Goal: Task Accomplishment & Management: Complete application form

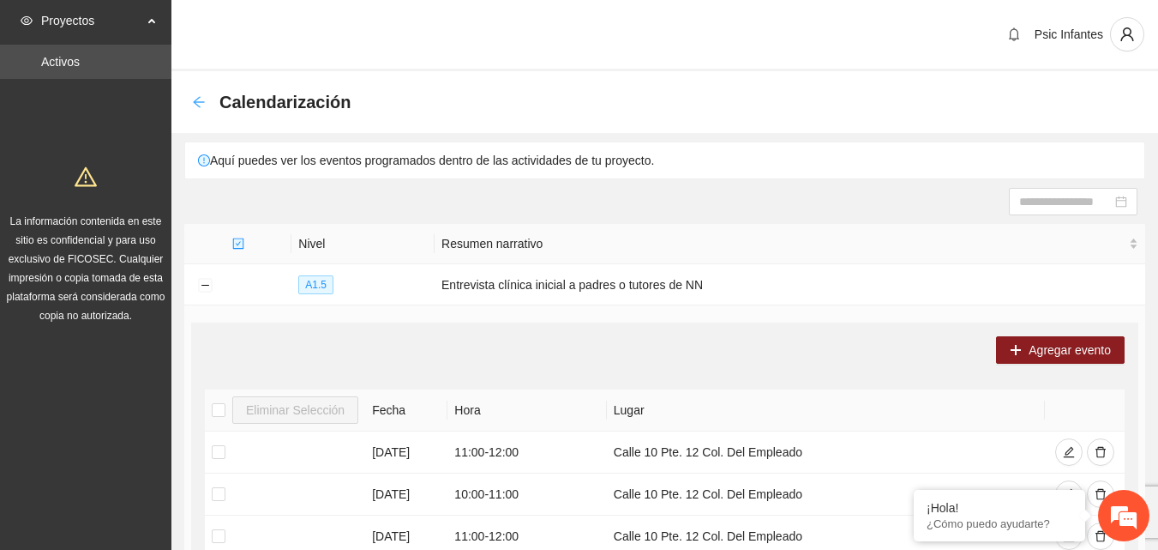
click at [199, 106] on icon "arrow-left" at bounding box center [198, 101] width 11 height 11
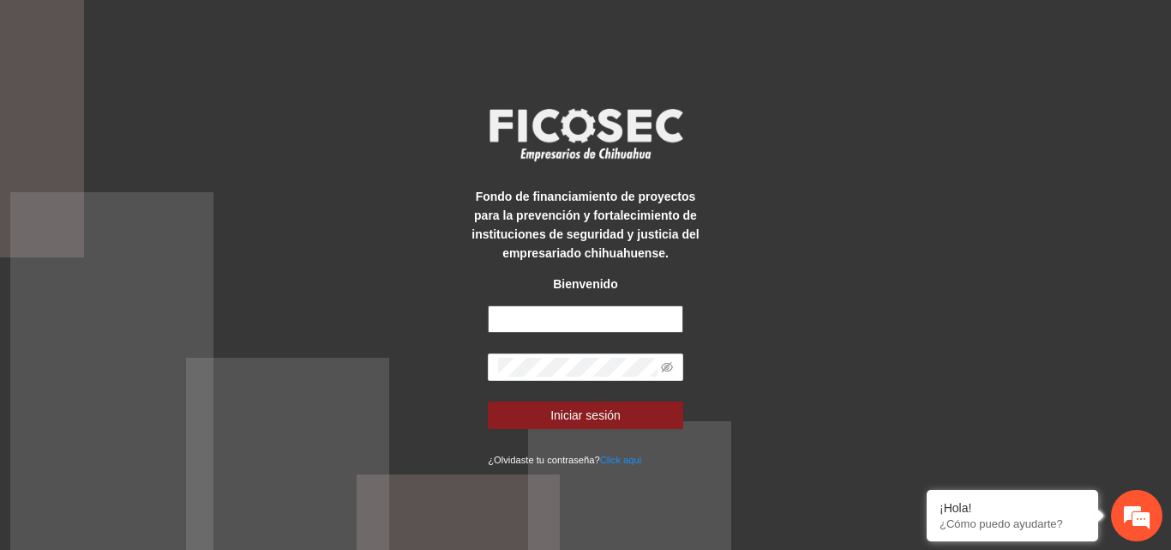
click at [556, 304] on div "Fondo de financiamiento de proyectos para la prevención y fortalecimiento de in…" at bounding box center [586, 275] width 244 height 388
click at [562, 316] on input "text" at bounding box center [585, 318] width 195 height 27
type input "**********"
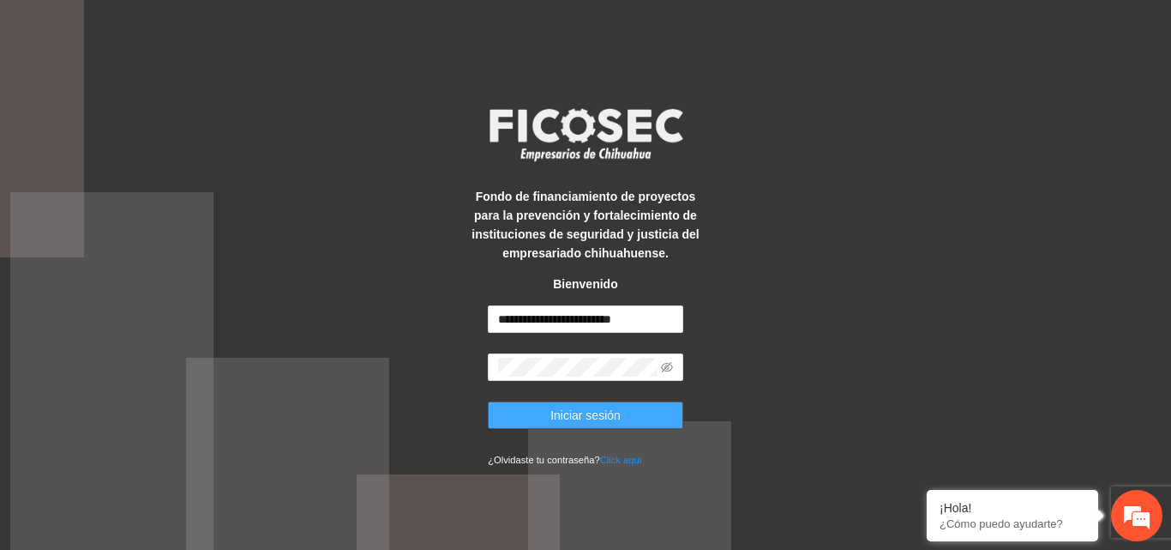
click at [633, 426] on button "Iniciar sesión" at bounding box center [585, 414] width 195 height 27
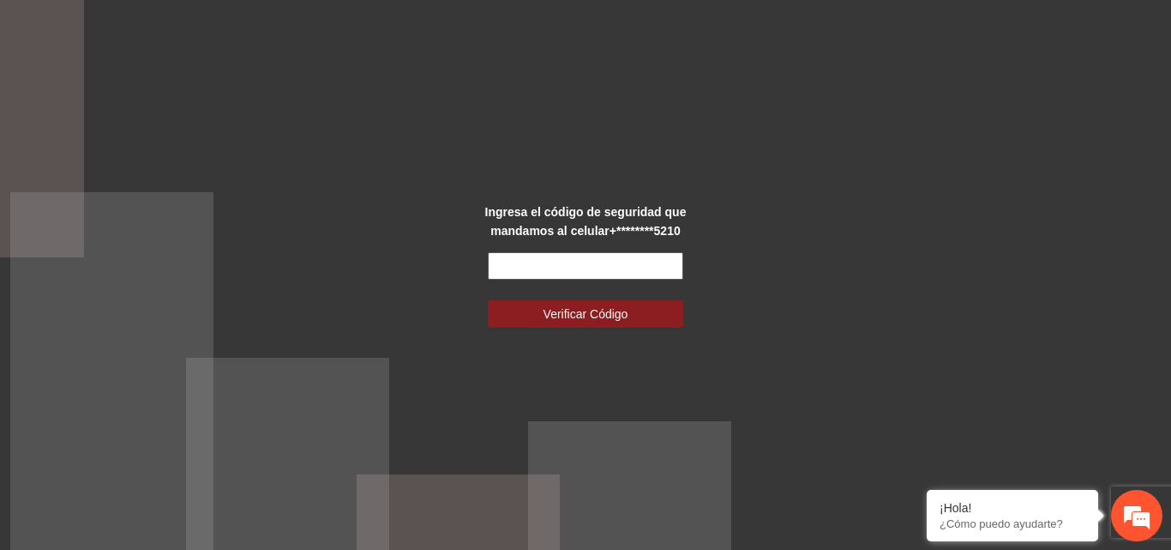
click at [570, 261] on input "text" at bounding box center [585, 265] width 195 height 27
click at [781, 234] on div "Ingresa el código de seguridad que mandamos al celular +********5210 Verificar …" at bounding box center [585, 275] width 1171 height 550
click at [585, 265] on input "text" at bounding box center [585, 265] width 195 height 27
type input "******"
click at [488, 300] on button "Verificar Código" at bounding box center [585, 313] width 195 height 27
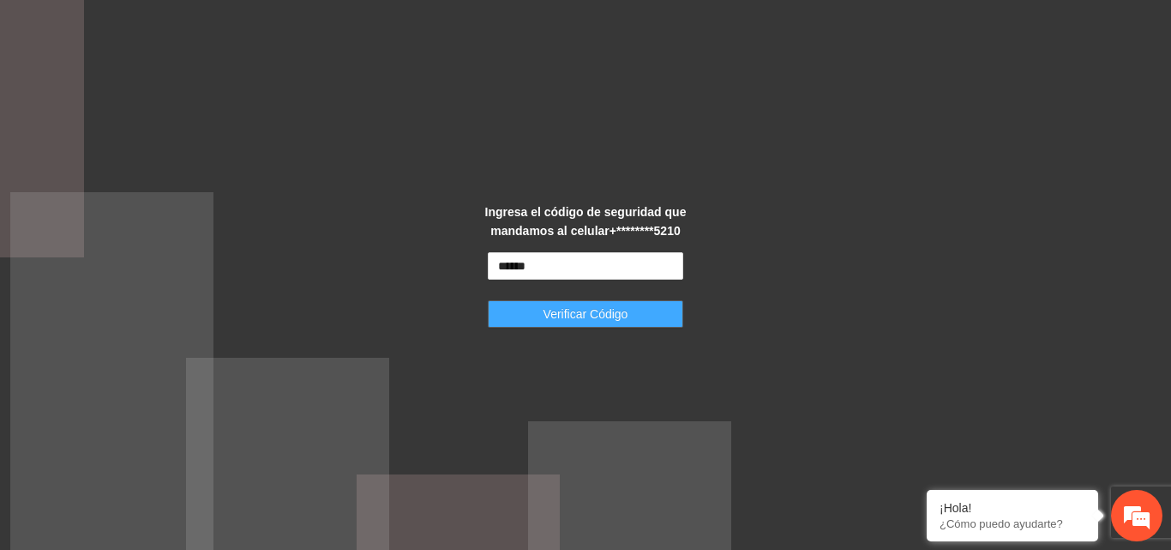
click at [617, 317] on span "Verificar Código" at bounding box center [586, 313] width 85 height 19
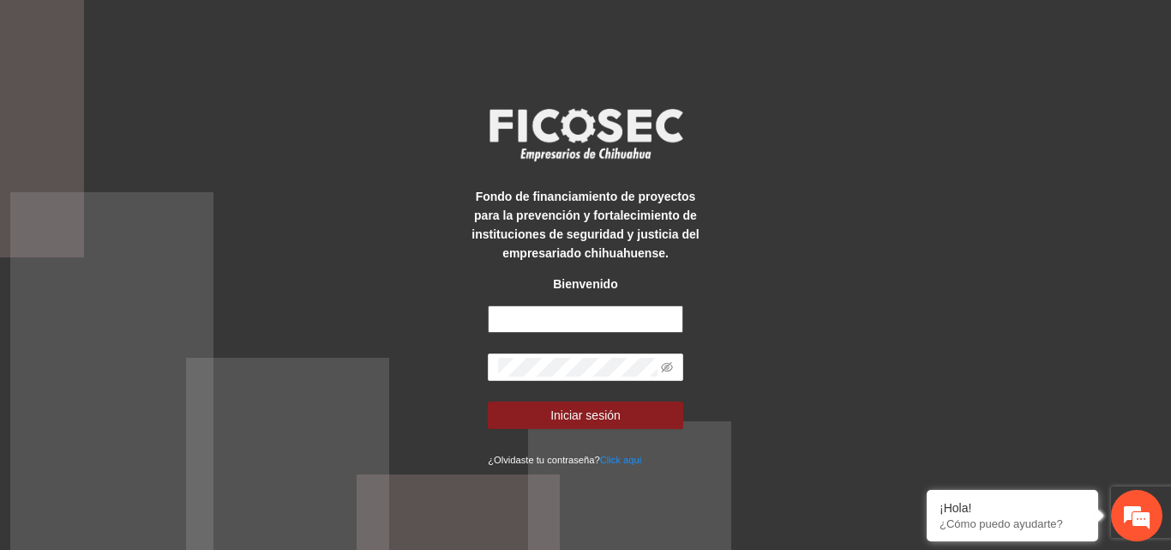
click at [508, 318] on input "text" at bounding box center [585, 318] width 195 height 27
type input "**********"
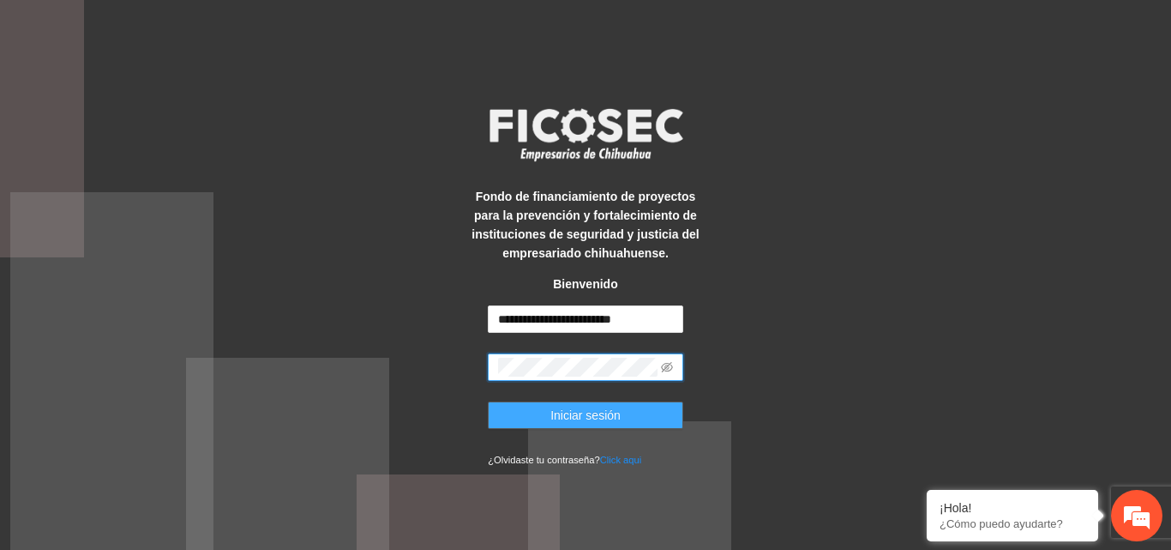
click at [602, 415] on span "Iniciar sesión" at bounding box center [585, 415] width 70 height 19
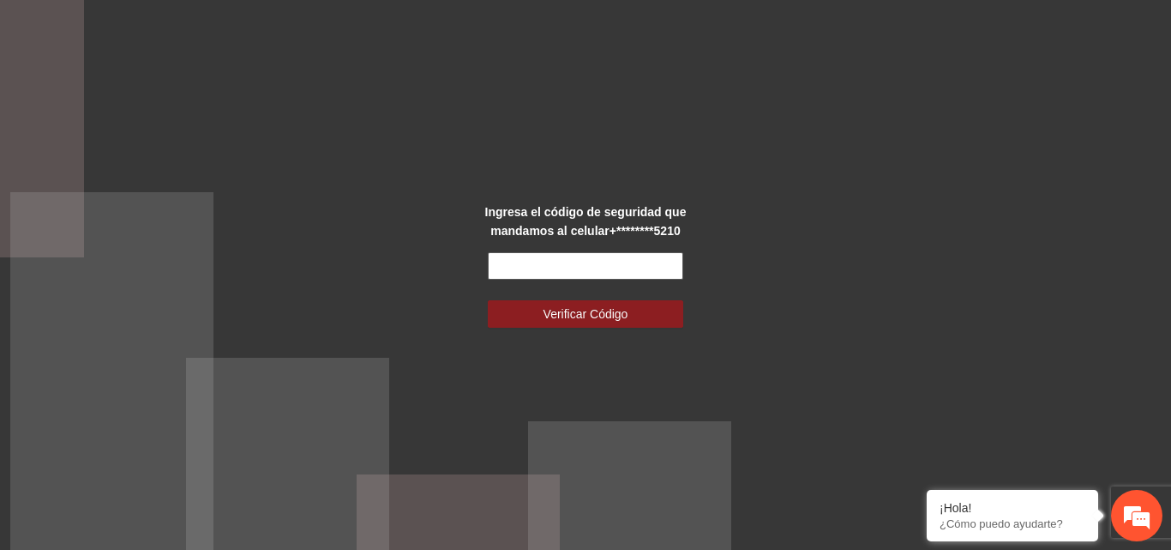
click at [546, 268] on input "text" at bounding box center [585, 265] width 195 height 27
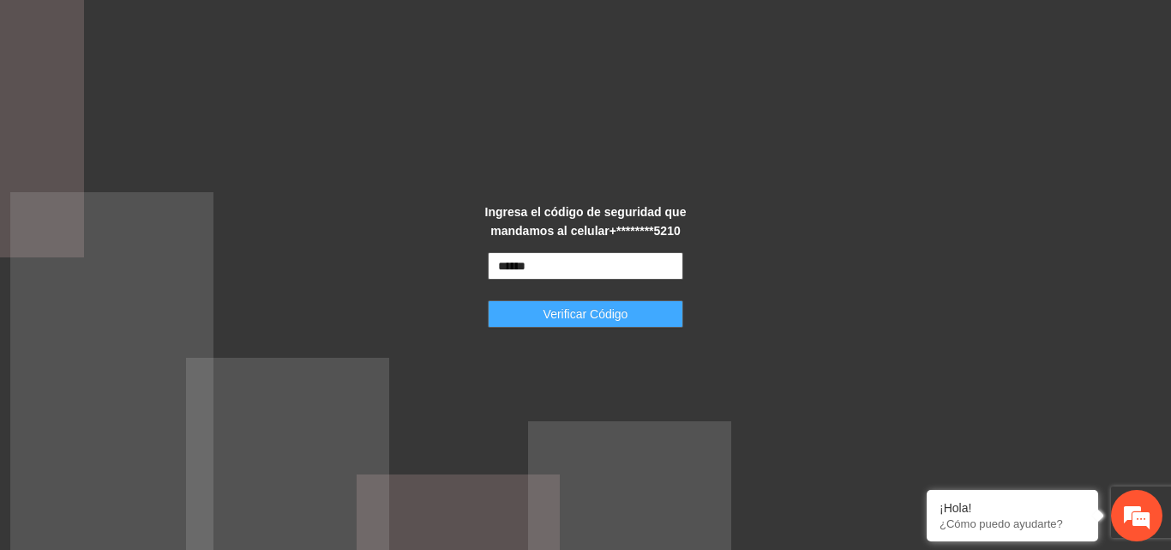
type input "******"
click at [628, 309] on button "Verificar Código" at bounding box center [585, 313] width 195 height 27
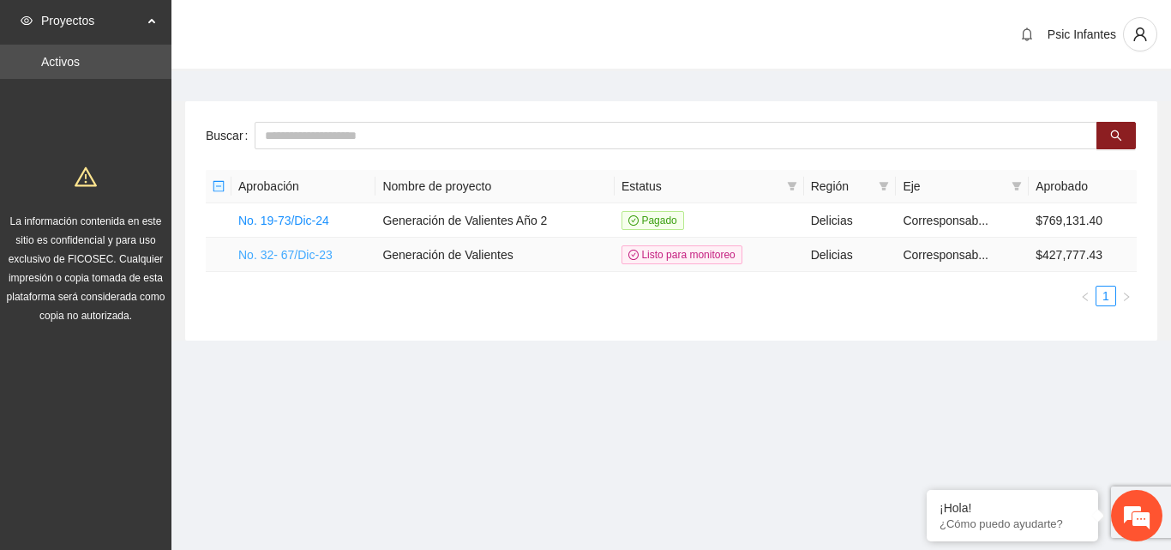
click at [301, 250] on link "No. 32- 67/Dic-23" at bounding box center [285, 255] width 94 height 14
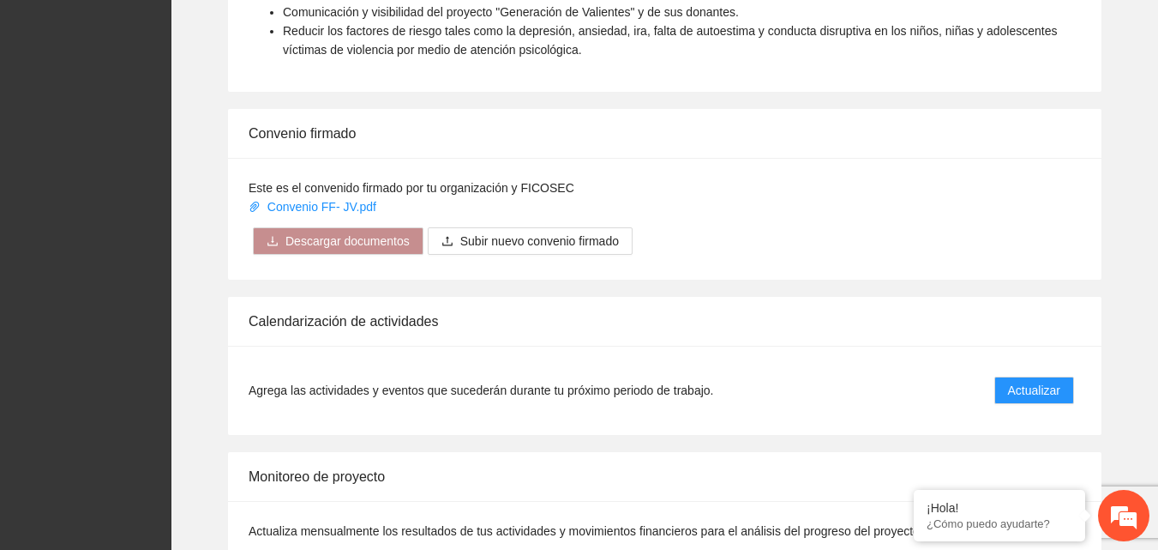
scroll to position [1138, 0]
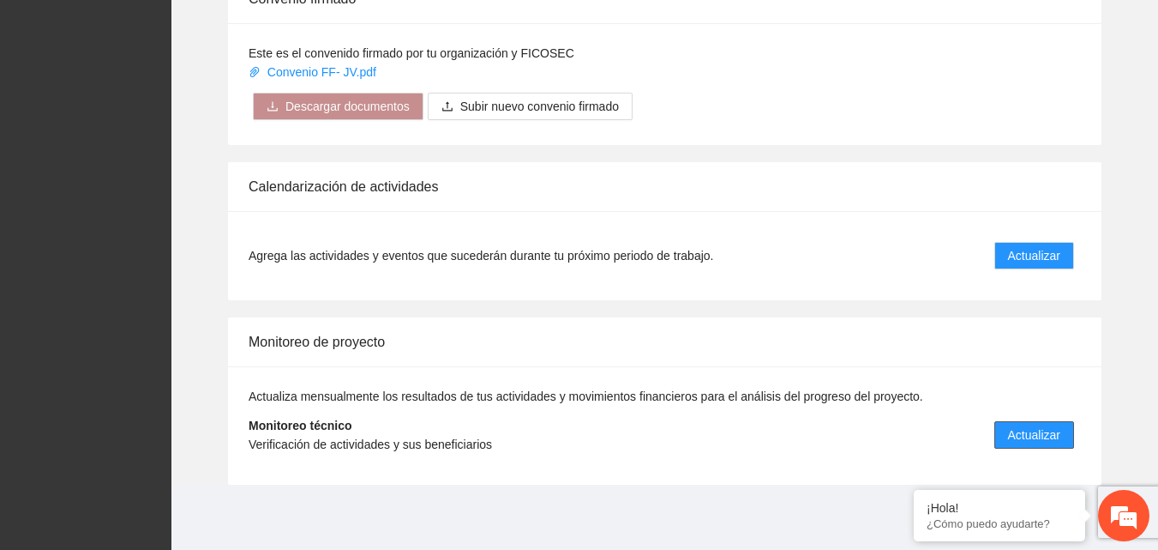
click at [1010, 436] on span "Actualizar" at bounding box center [1034, 434] width 52 height 19
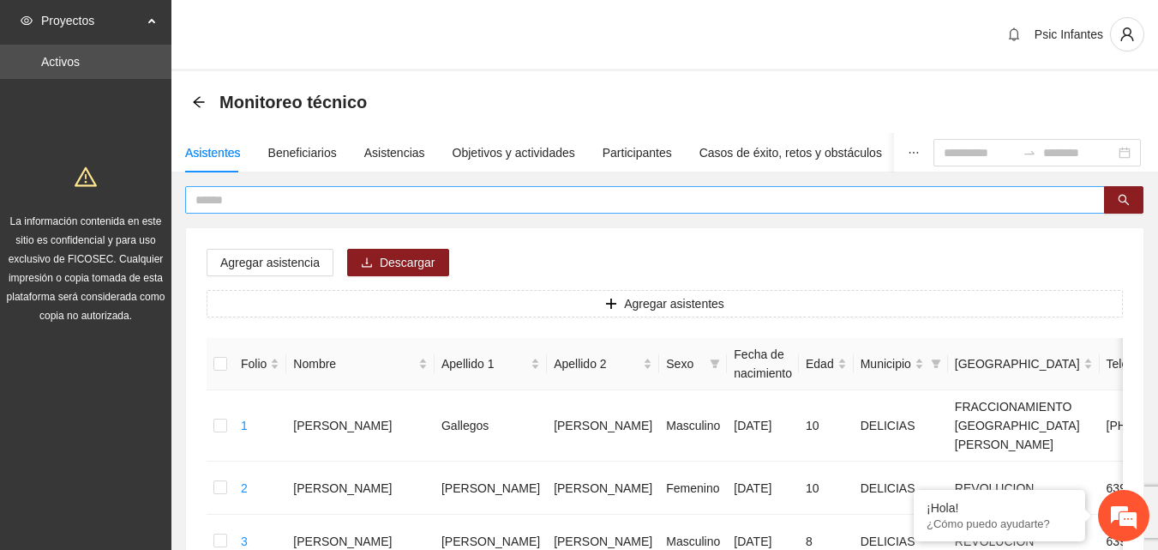
click at [262, 204] on input "text" at bounding box center [638, 199] width 886 height 19
click at [1125, 202] on icon "search" at bounding box center [1124, 200] width 12 height 12
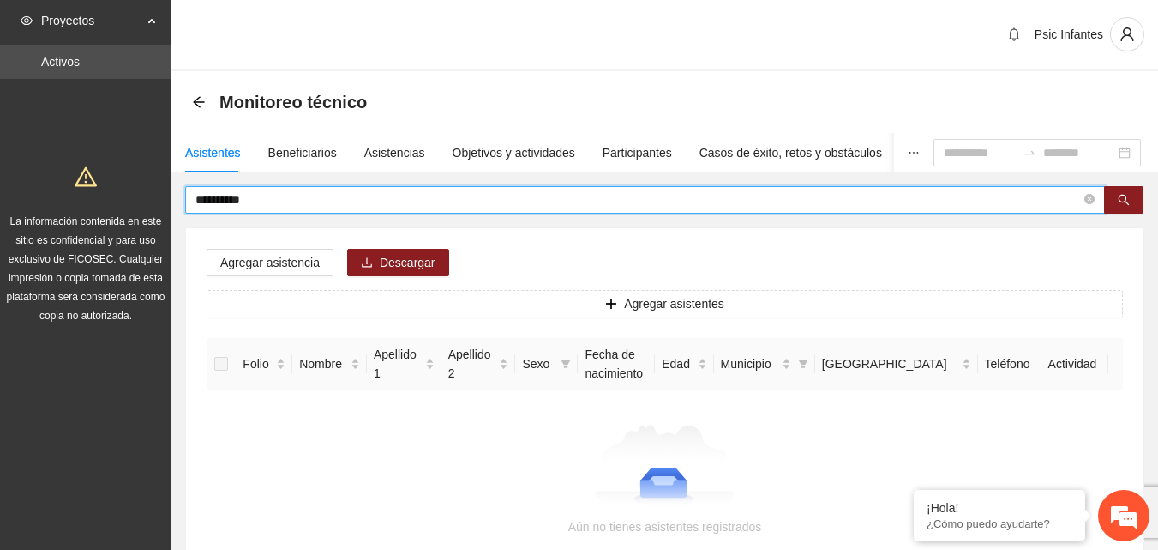
click at [339, 205] on input "**********" at bounding box center [638, 199] width 886 height 19
click at [1130, 207] on button "button" at bounding box center [1123, 199] width 39 height 27
click at [1130, 210] on button "button" at bounding box center [1123, 199] width 39 height 27
click at [284, 201] on input "****" at bounding box center [638, 199] width 886 height 19
type input "*"
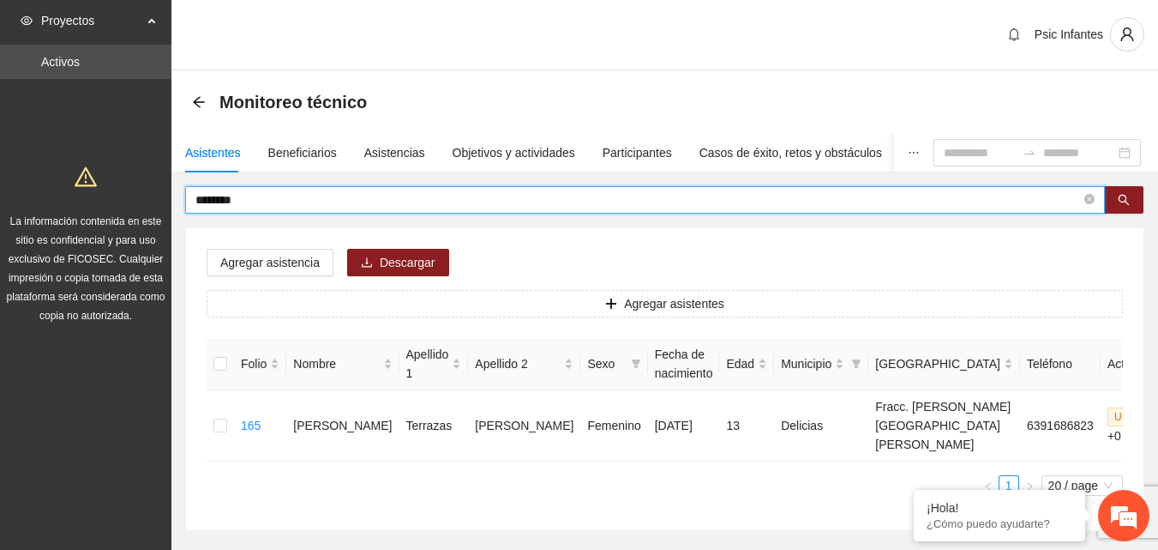
click at [325, 496] on ul "1 20 / page" at bounding box center [665, 485] width 917 height 21
click at [269, 205] on input "********" at bounding box center [638, 199] width 886 height 19
type input "*"
type input "****"
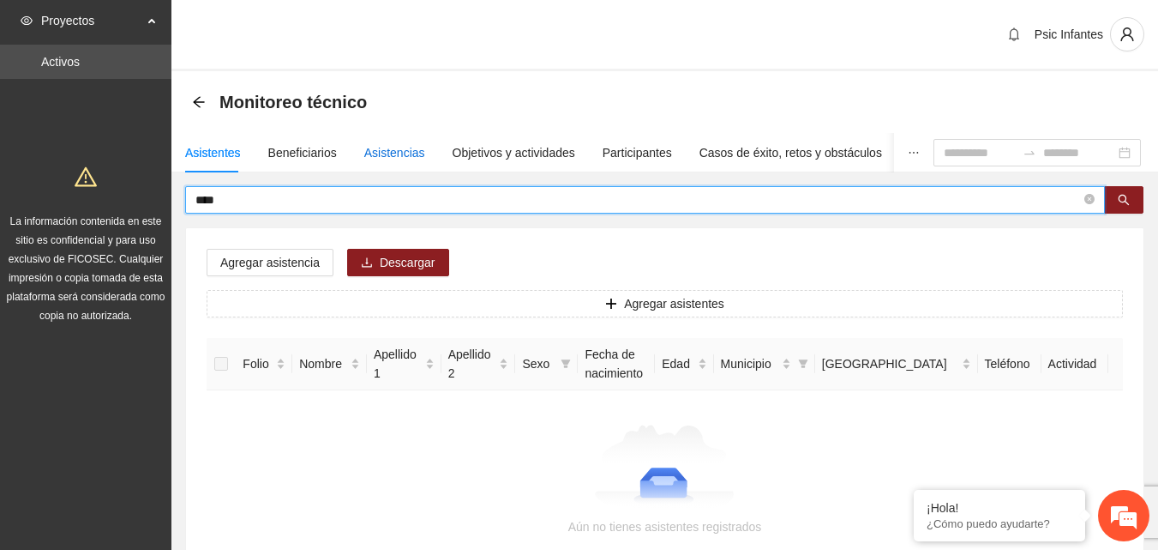
click at [380, 148] on div "Asistencias" at bounding box center [394, 152] width 61 height 19
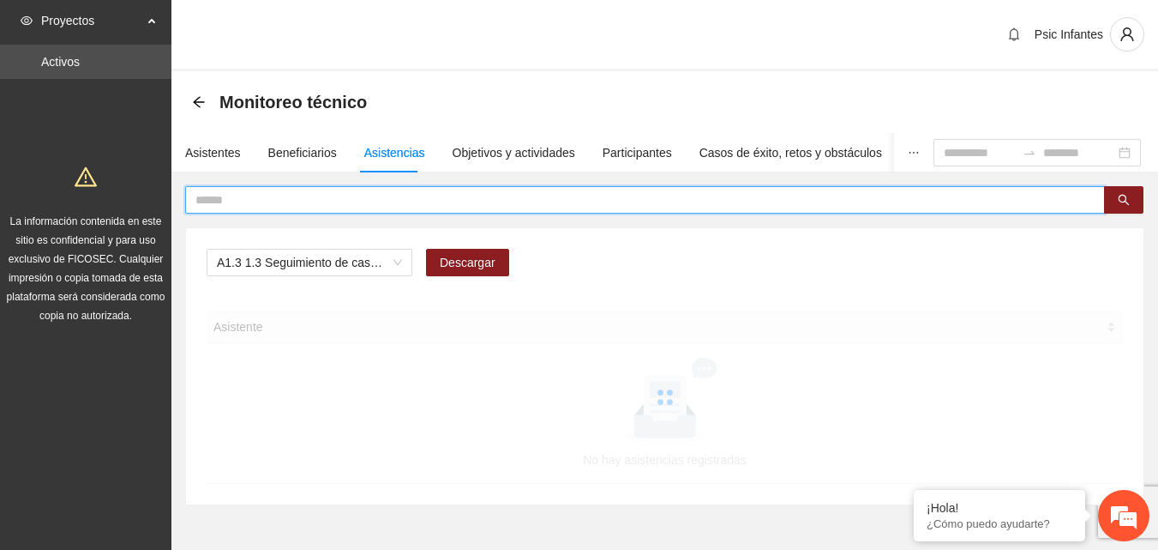
click at [325, 201] on input "text" at bounding box center [638, 199] width 886 height 19
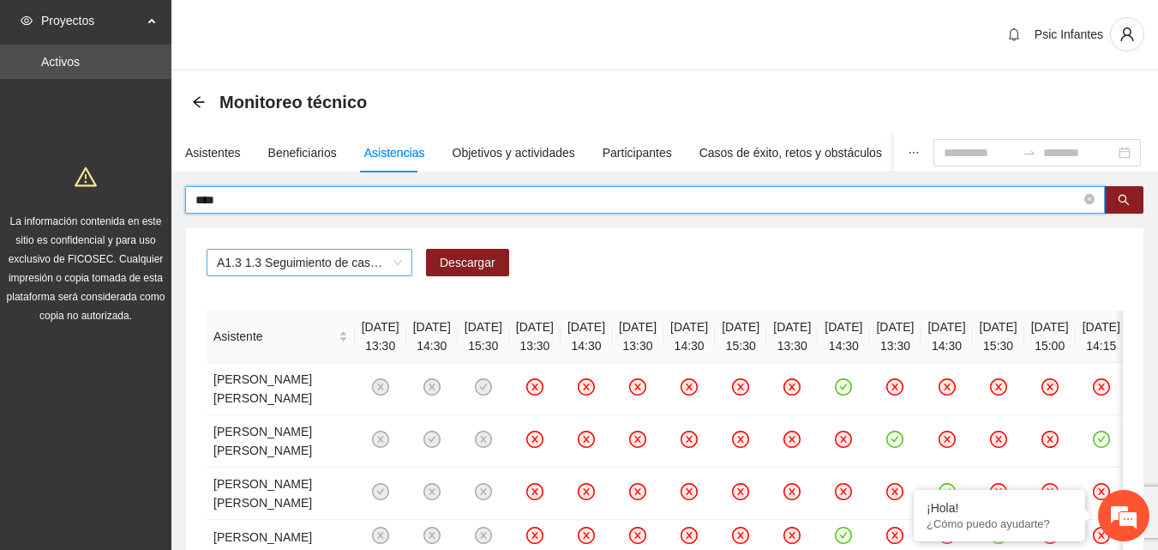
click at [397, 268] on span "A1.3 1.3 Seguimiento de casos para ser atendidos en el proyecto" at bounding box center [309, 262] width 185 height 26
type input "****"
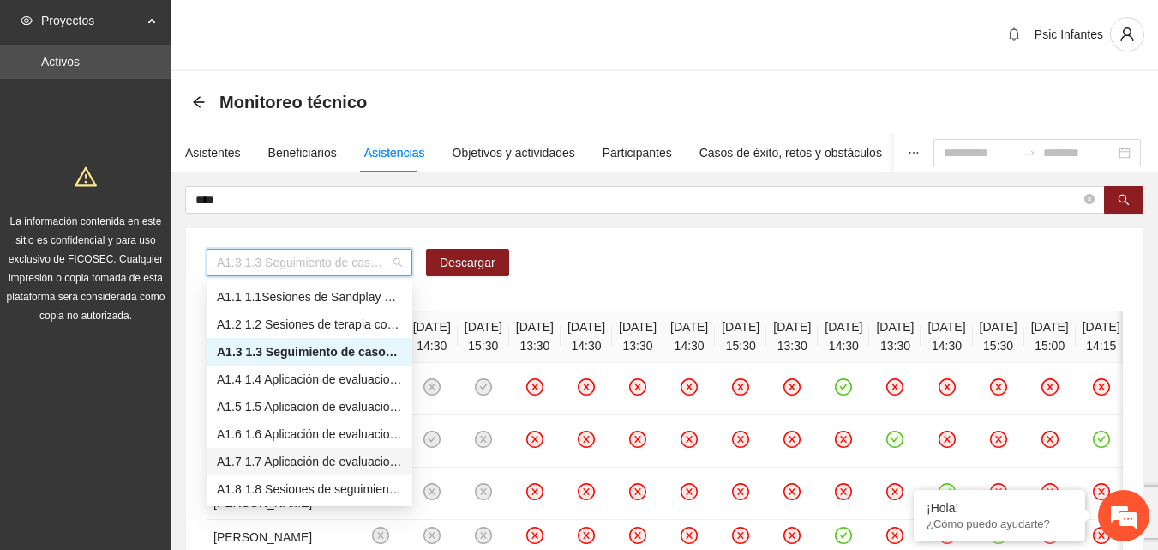
click at [278, 466] on div "A1.7 1.7 Aplicación de evaluaciones post a adolescentes- Inventario [PERSON_NAM…" at bounding box center [309, 461] width 185 height 19
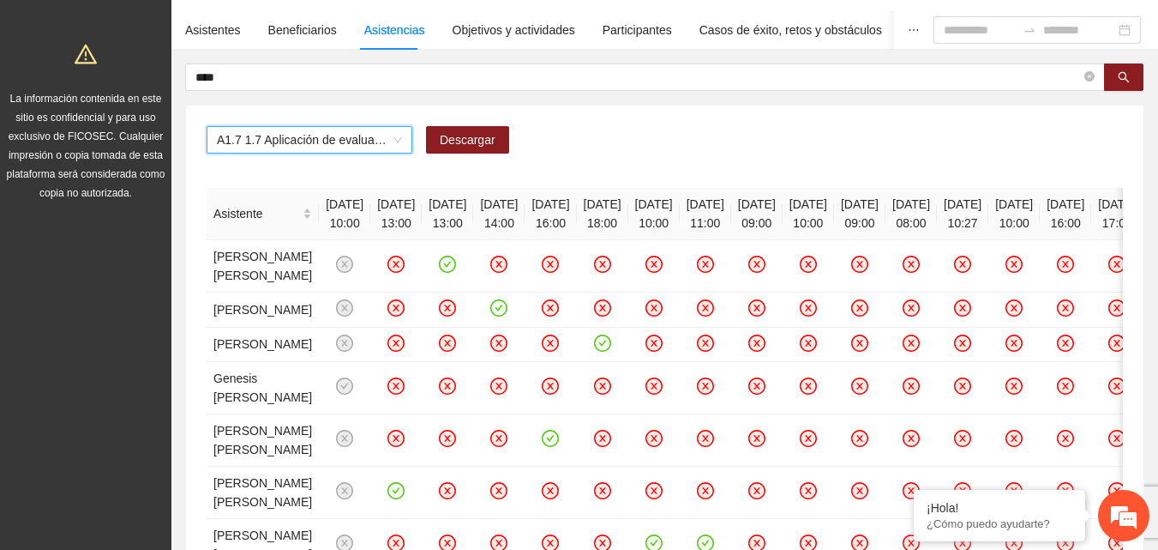
scroll to position [171, 0]
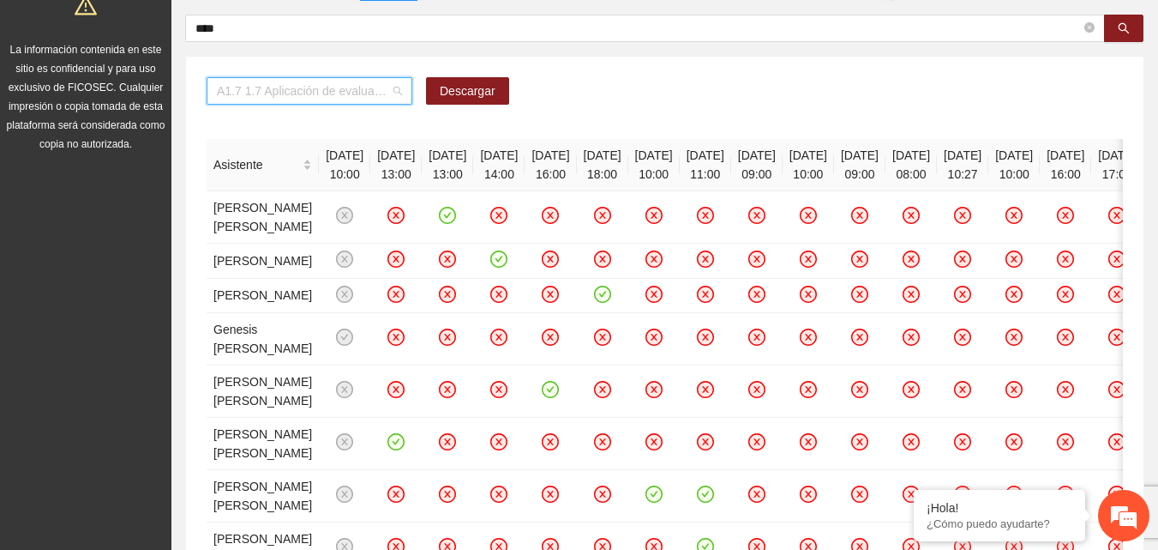
click at [388, 82] on span "A1.7 1.7 Aplicación de evaluaciones post a adolescentes- Inventario [PERSON_NAM…" at bounding box center [309, 91] width 185 height 26
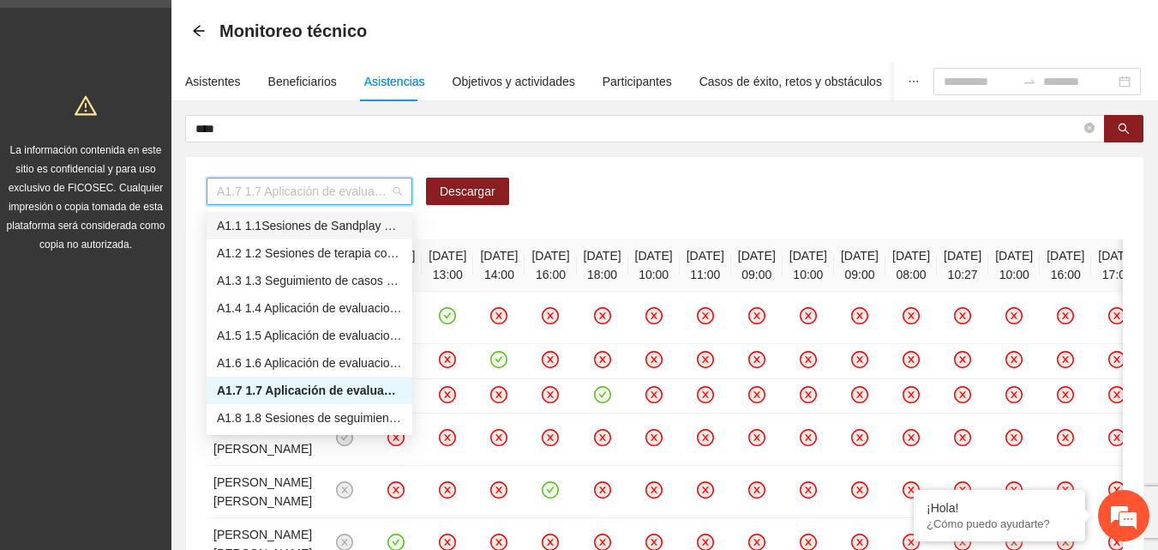
scroll to position [0, 0]
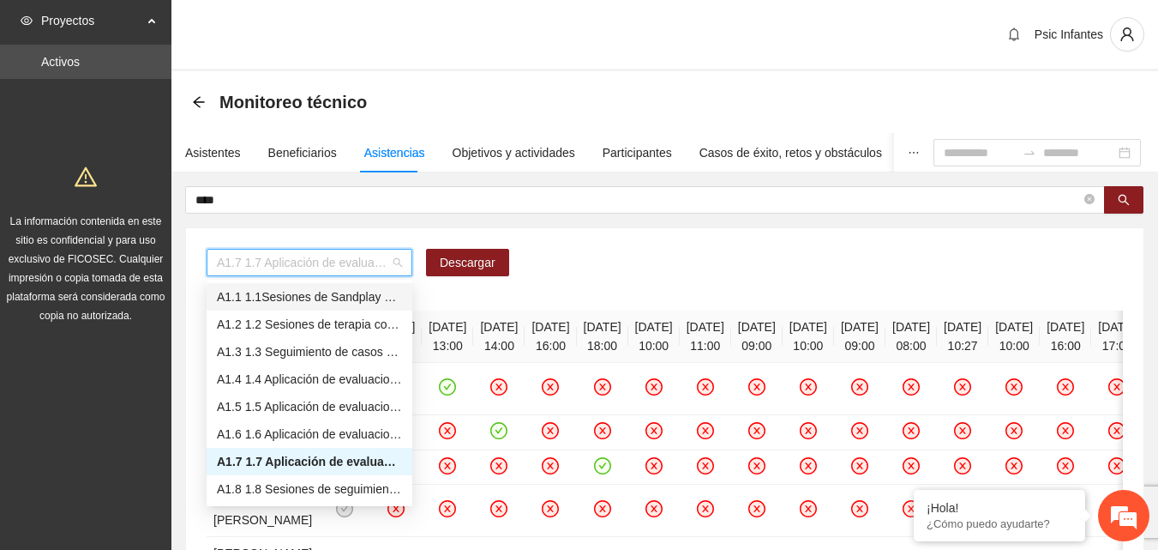
click at [318, 300] on div "A1.1 1.1Sesiones de Sandplay Therapy para NN víctimas de violencia" at bounding box center [309, 296] width 185 height 19
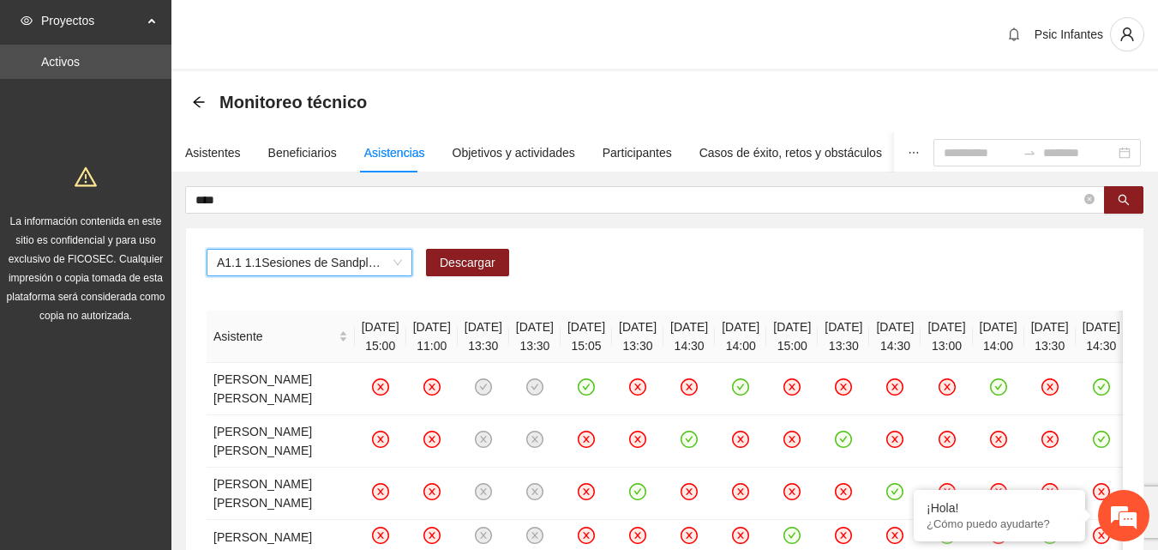
click at [200, 102] on icon "arrow-left" at bounding box center [198, 101] width 11 height 11
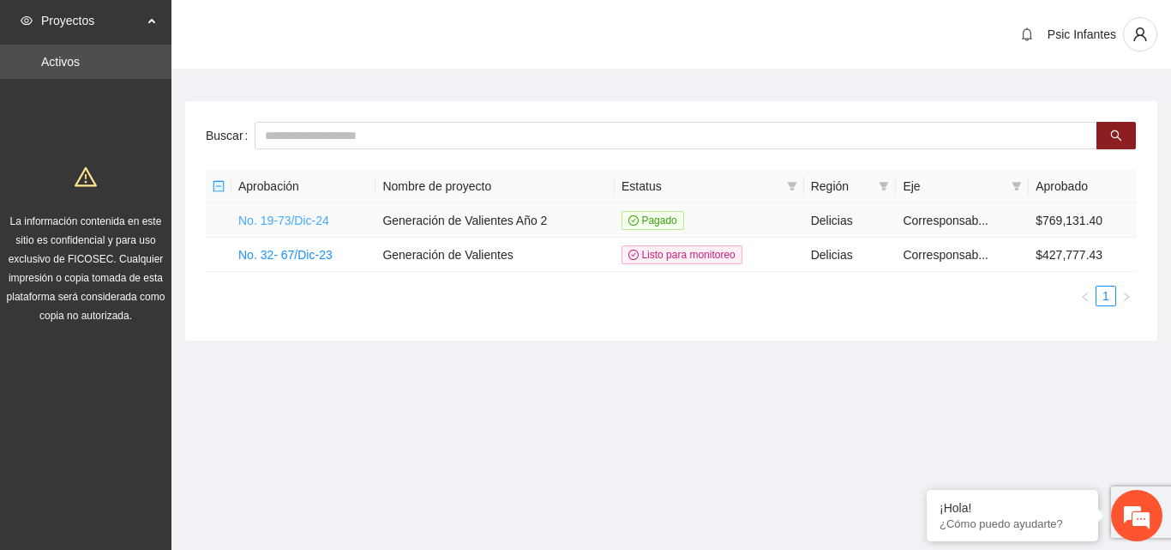
click at [314, 220] on link "No. 19-73/Dic-24" at bounding box center [283, 220] width 91 height 14
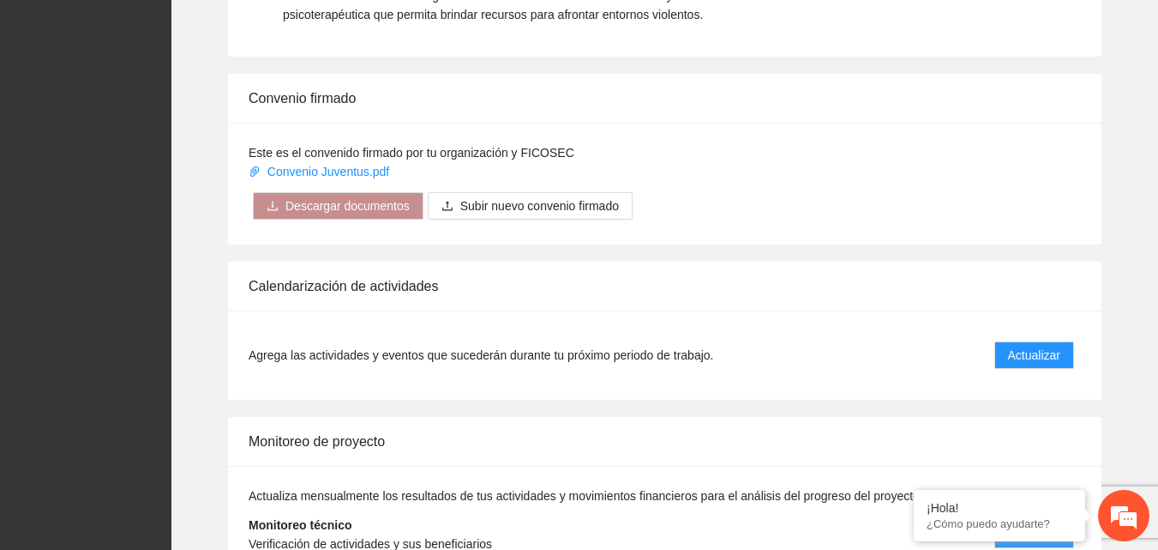
scroll to position [1402, 0]
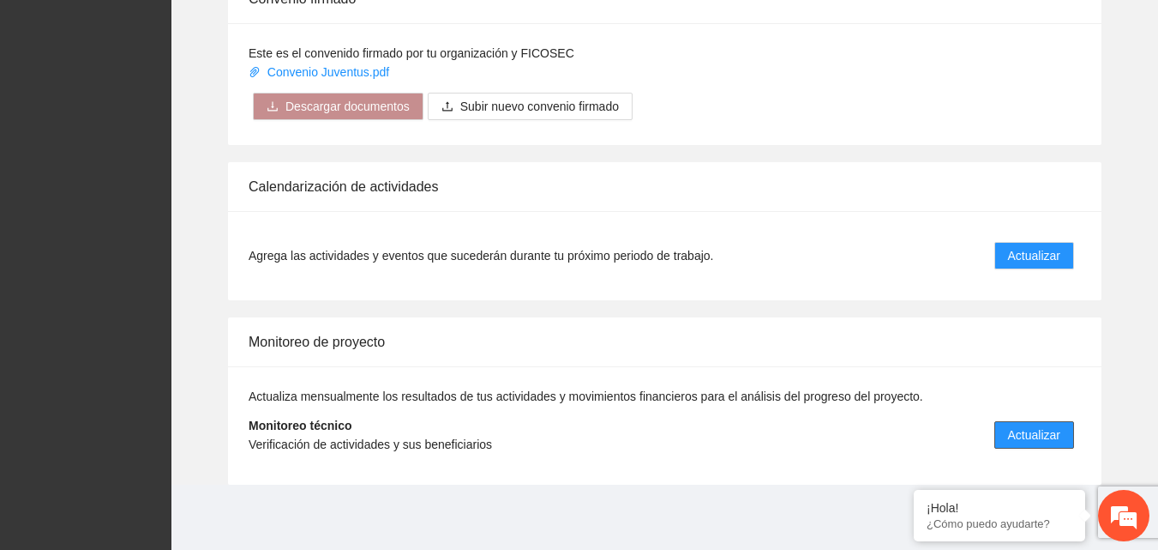
click at [1031, 434] on span "Actualizar" at bounding box center [1034, 434] width 52 height 19
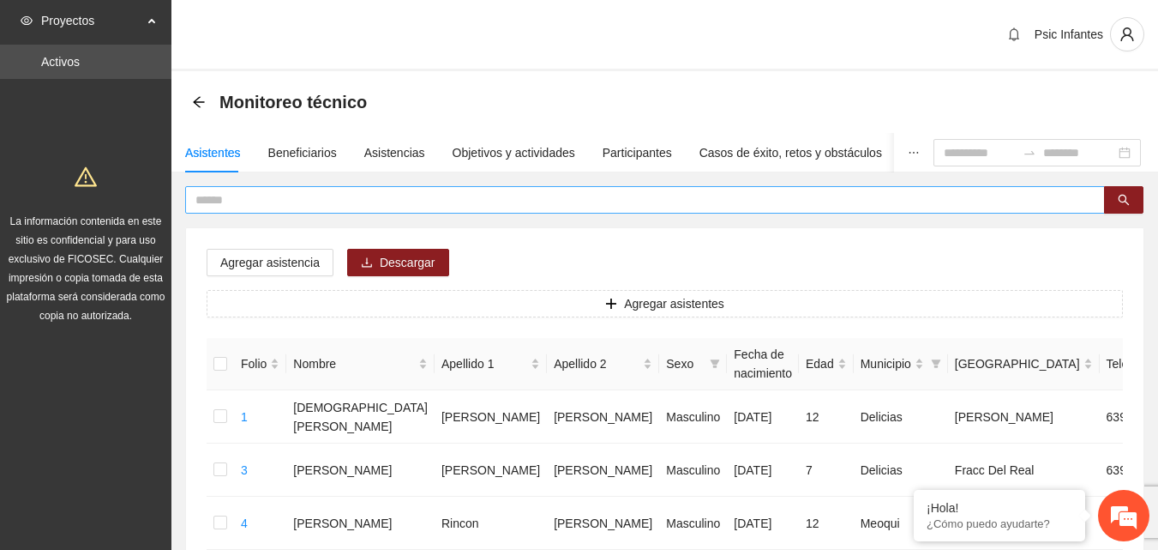
click at [280, 197] on input "text" at bounding box center [638, 199] width 886 height 19
click at [249, 196] on input "text" at bounding box center [638, 199] width 886 height 19
type input "****"
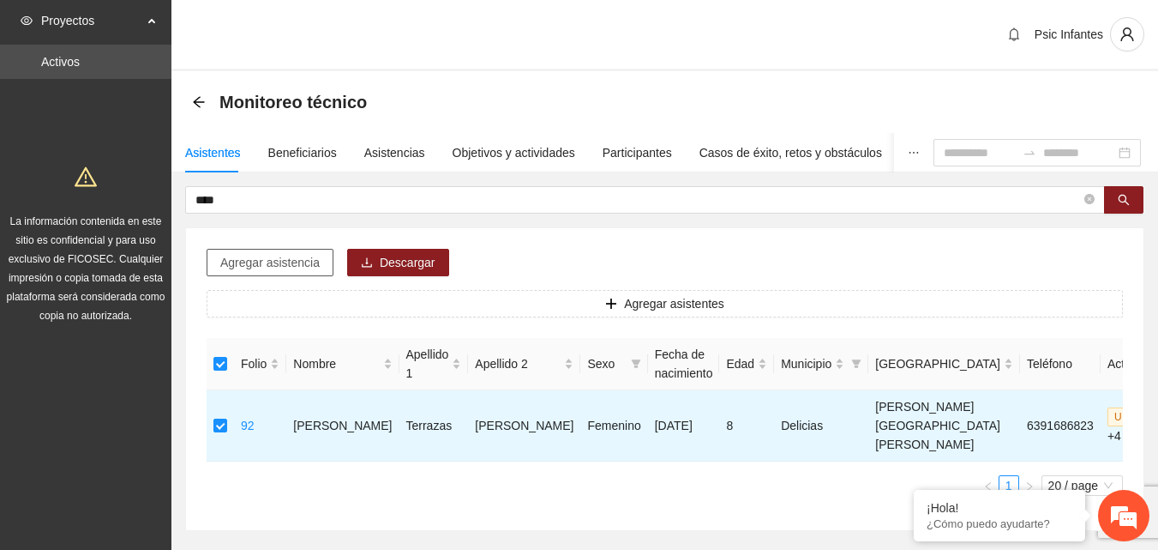
click at [249, 264] on span "Agregar asistencia" at bounding box center [269, 262] width 99 height 19
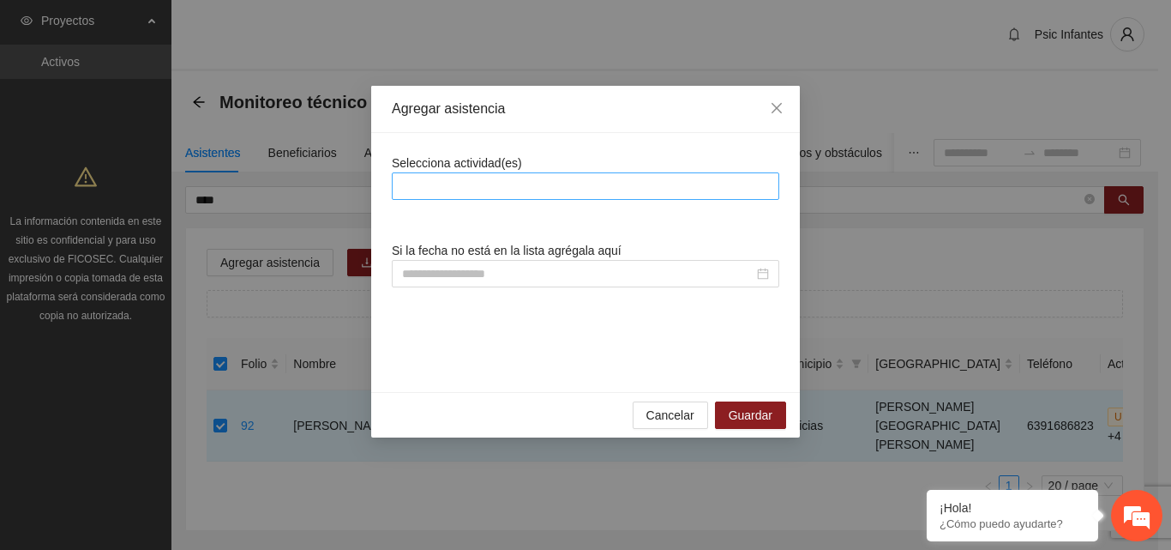
click at [484, 185] on div at bounding box center [585, 186] width 379 height 21
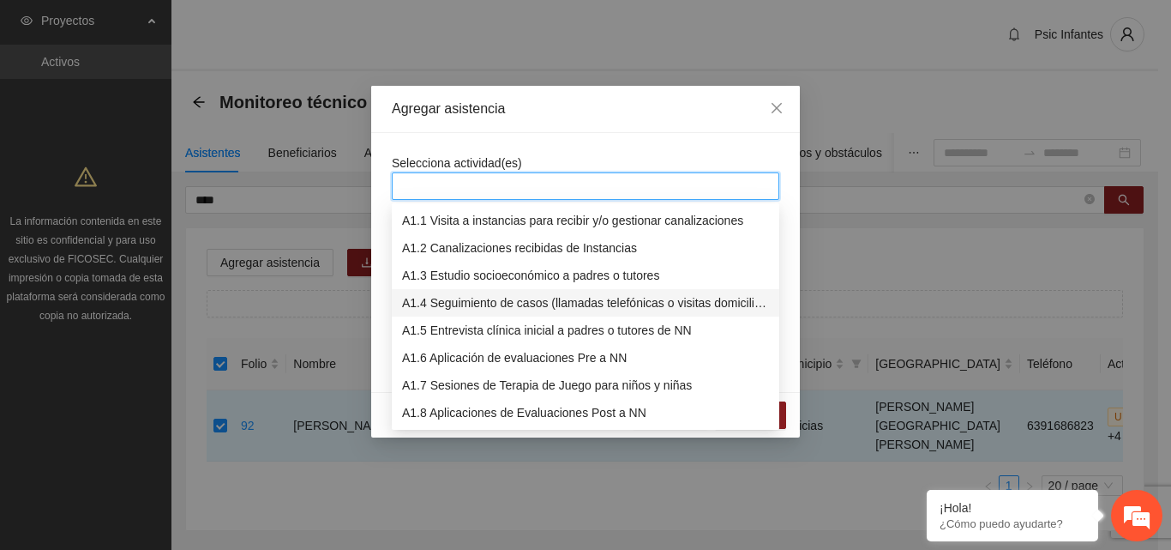
scroll to position [86, 0]
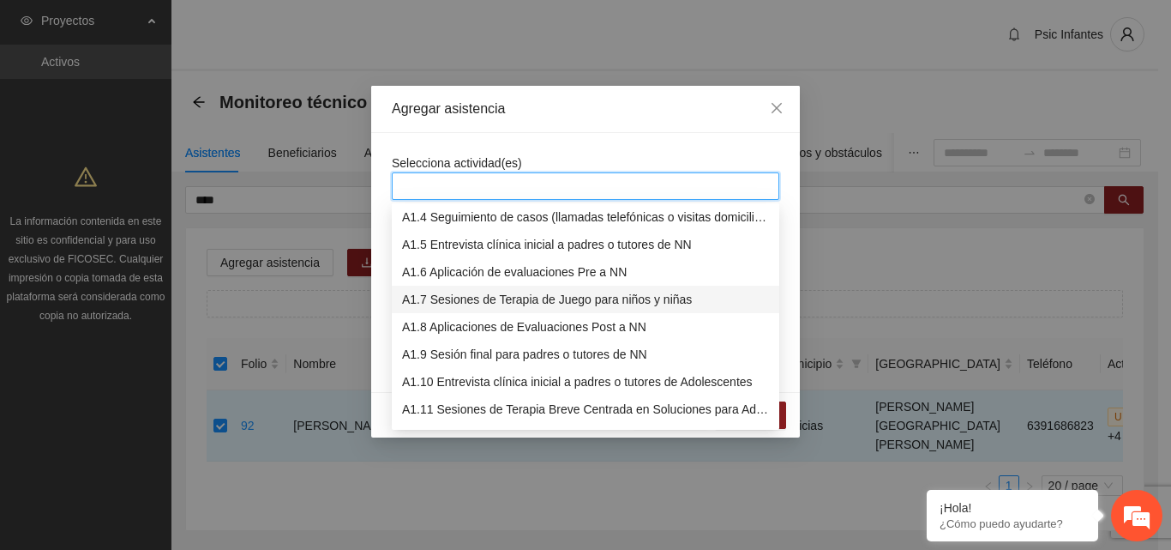
click at [495, 300] on div "A1.7 Sesiones de Terapia de Juego para niños y niñas" at bounding box center [585, 299] width 367 height 19
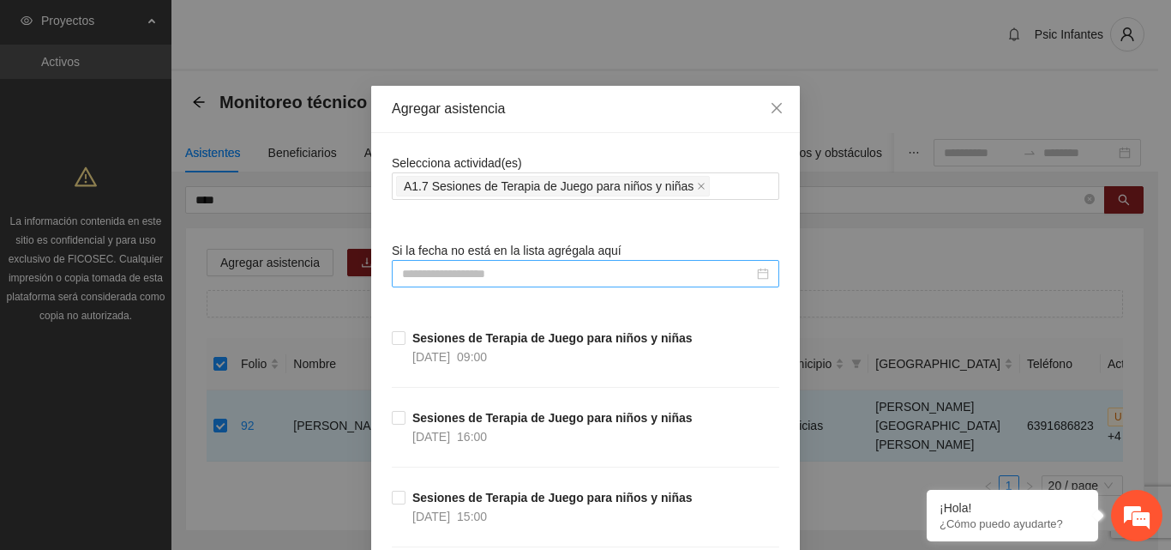
click at [479, 271] on input at bounding box center [578, 273] width 352 height 19
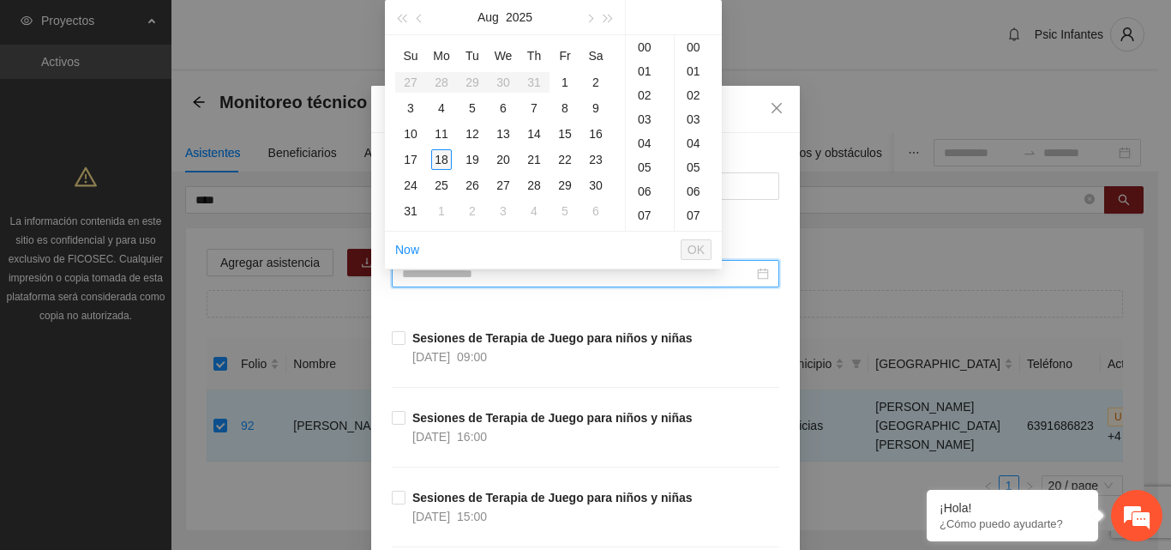
click at [440, 161] on div "18" at bounding box center [441, 159] width 21 height 21
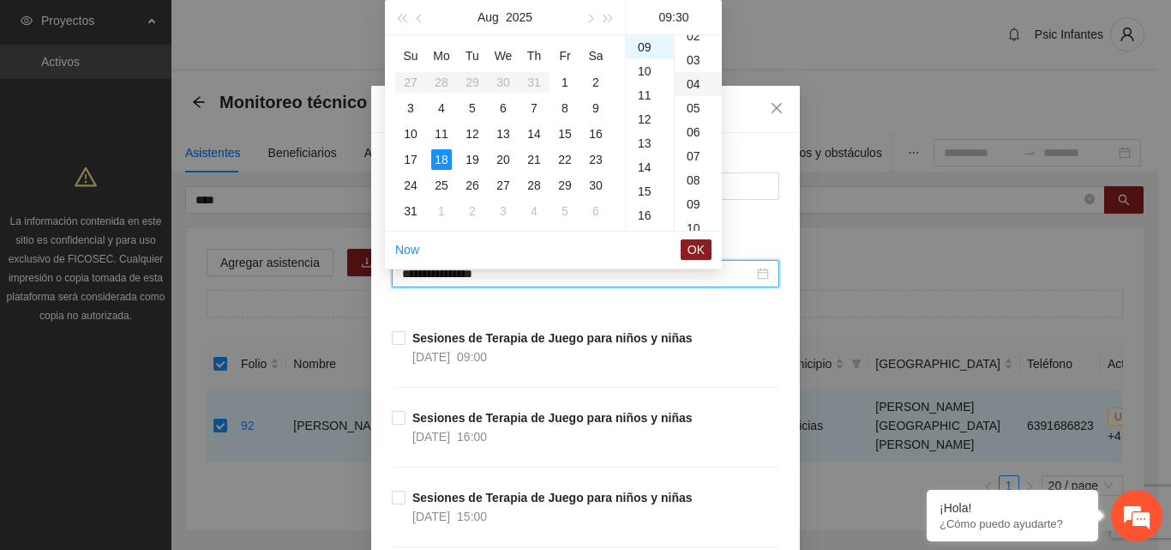
scroll to position [0, 0]
click at [695, 44] on div "00" at bounding box center [698, 47] width 47 height 24
type input "**********"
click at [706, 253] on button "OK" at bounding box center [696, 249] width 31 height 21
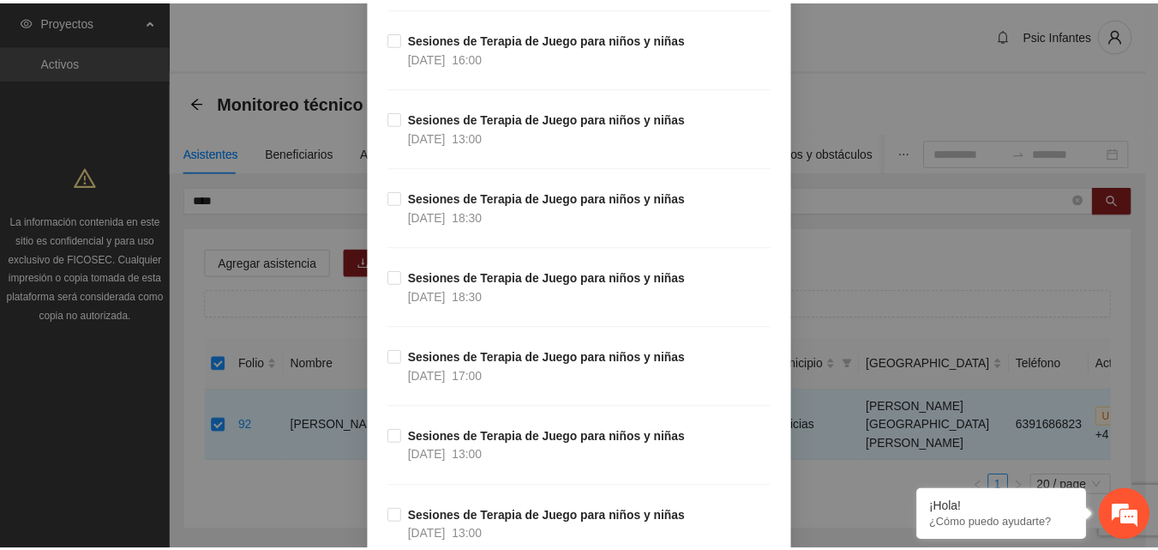
scroll to position [13542, 0]
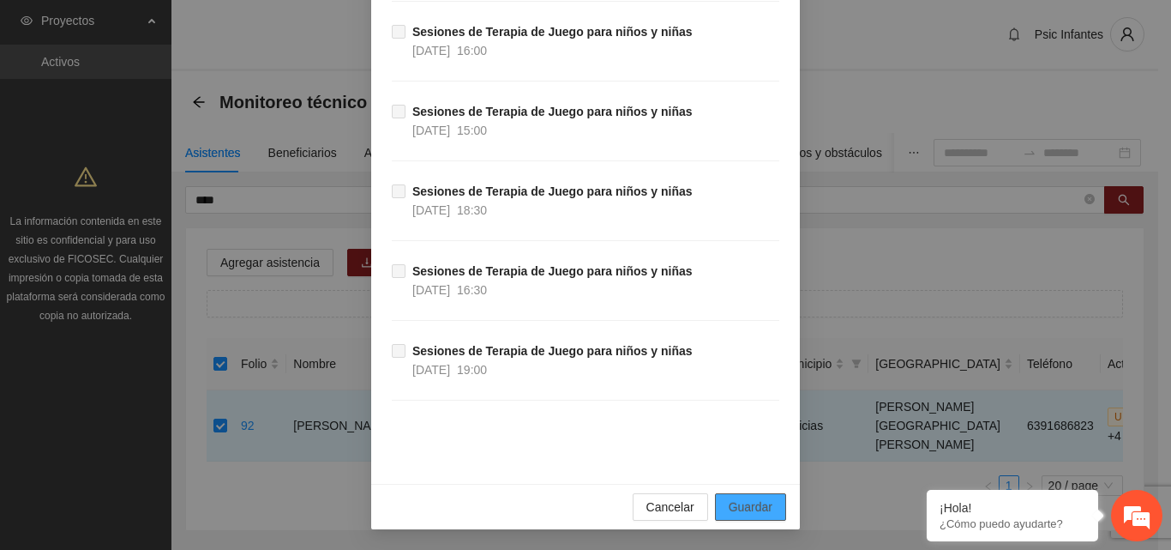
click at [758, 514] on span "Guardar" at bounding box center [751, 506] width 44 height 19
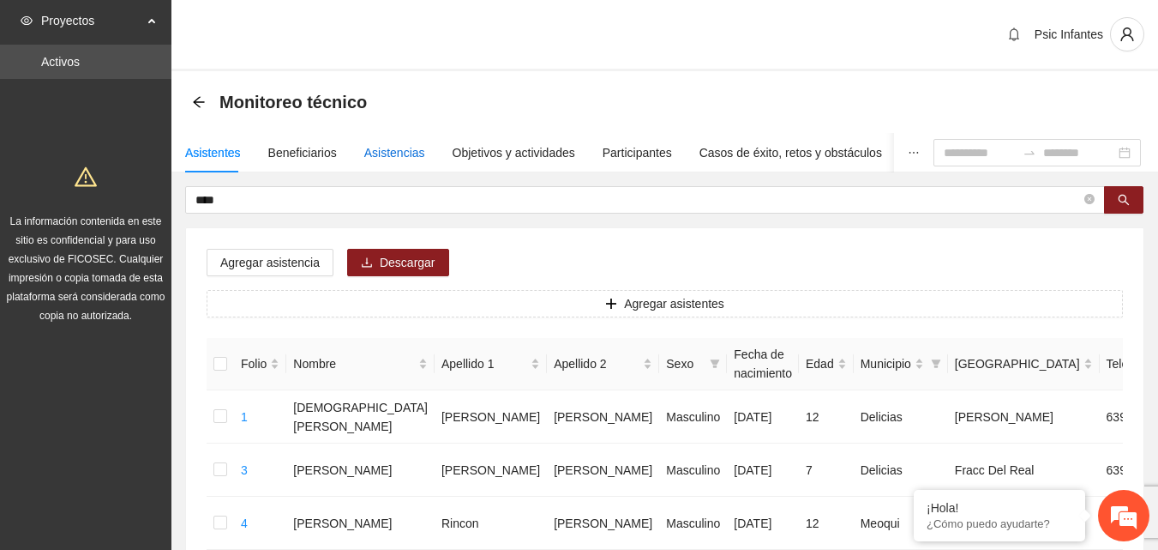
click at [373, 150] on div "Asistencias" at bounding box center [394, 152] width 61 height 19
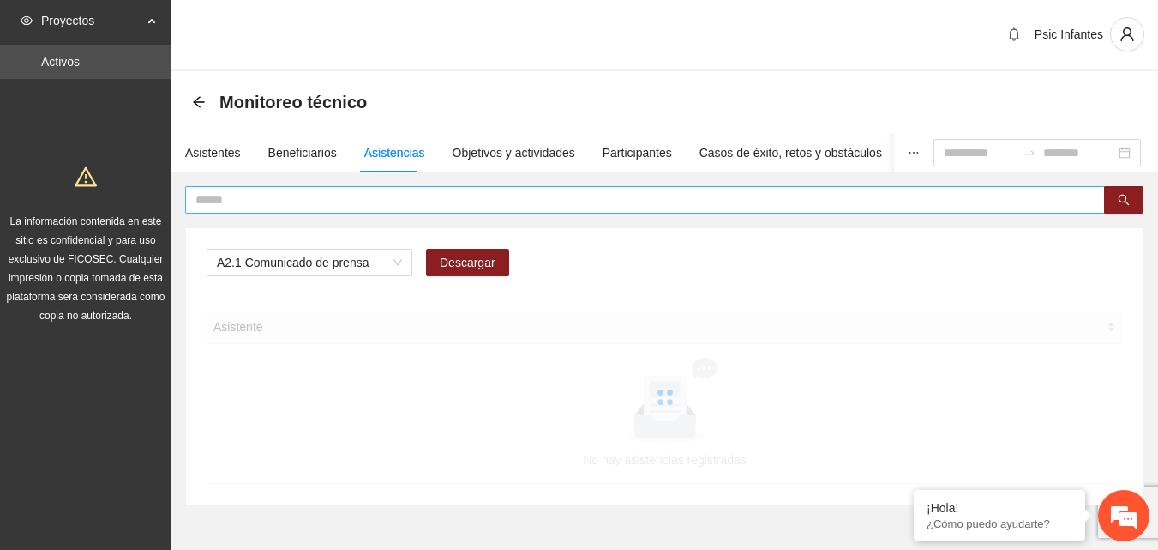
click at [314, 197] on input "text" at bounding box center [638, 199] width 886 height 19
click at [339, 271] on span "A2.1 Comunicado de prensa" at bounding box center [309, 262] width 185 height 26
type input "****"
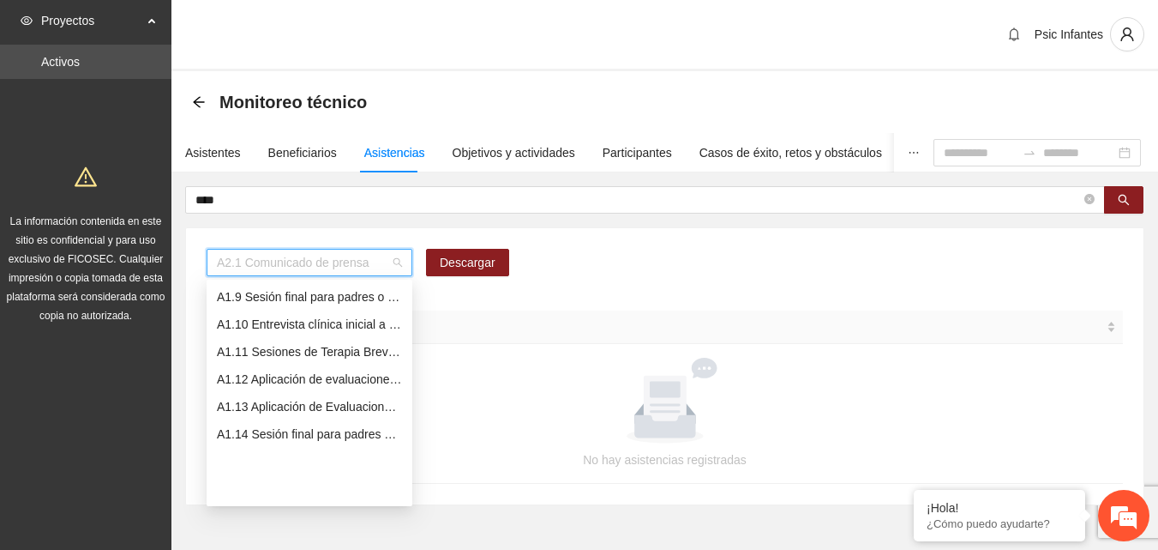
scroll to position [134, 0]
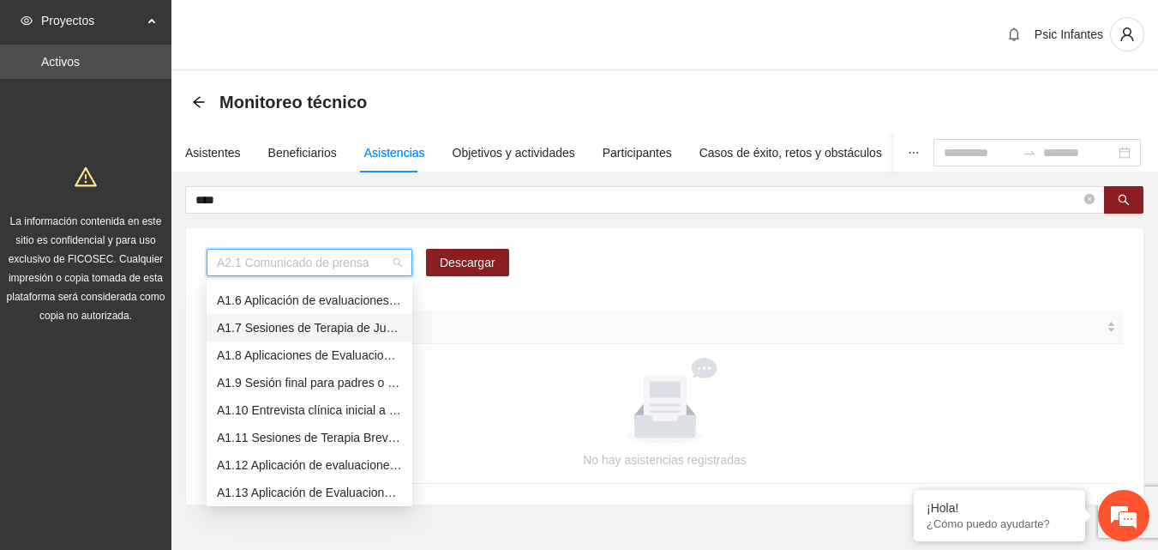
click at [328, 327] on div "A1.7 Sesiones de Terapia de Juego para niños y niñas" at bounding box center [309, 327] width 185 height 19
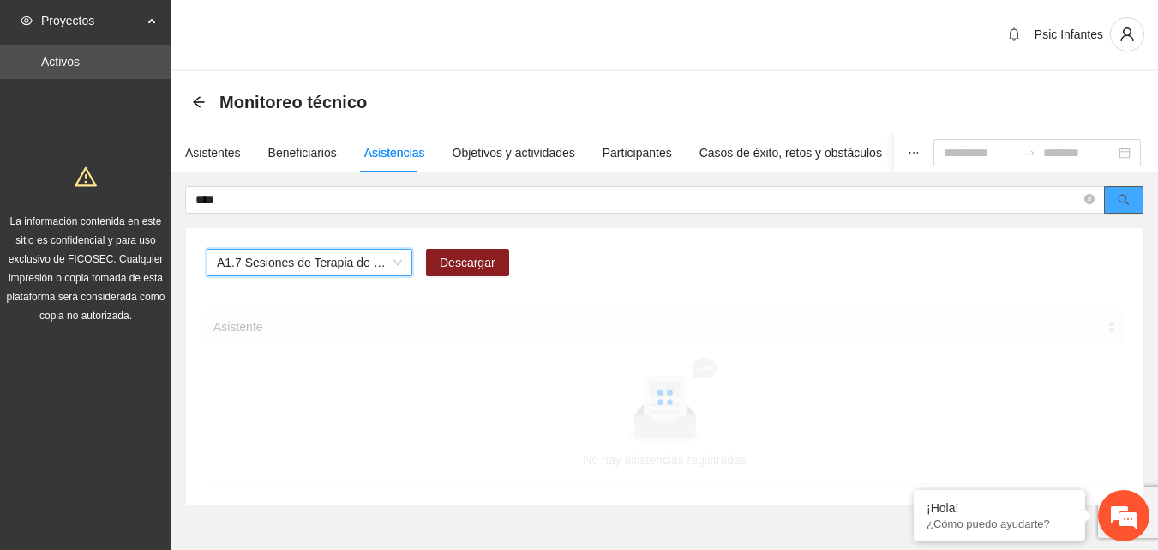
click at [1122, 207] on span "search" at bounding box center [1124, 201] width 12 height 14
